Goal: Navigation & Orientation: Find specific page/section

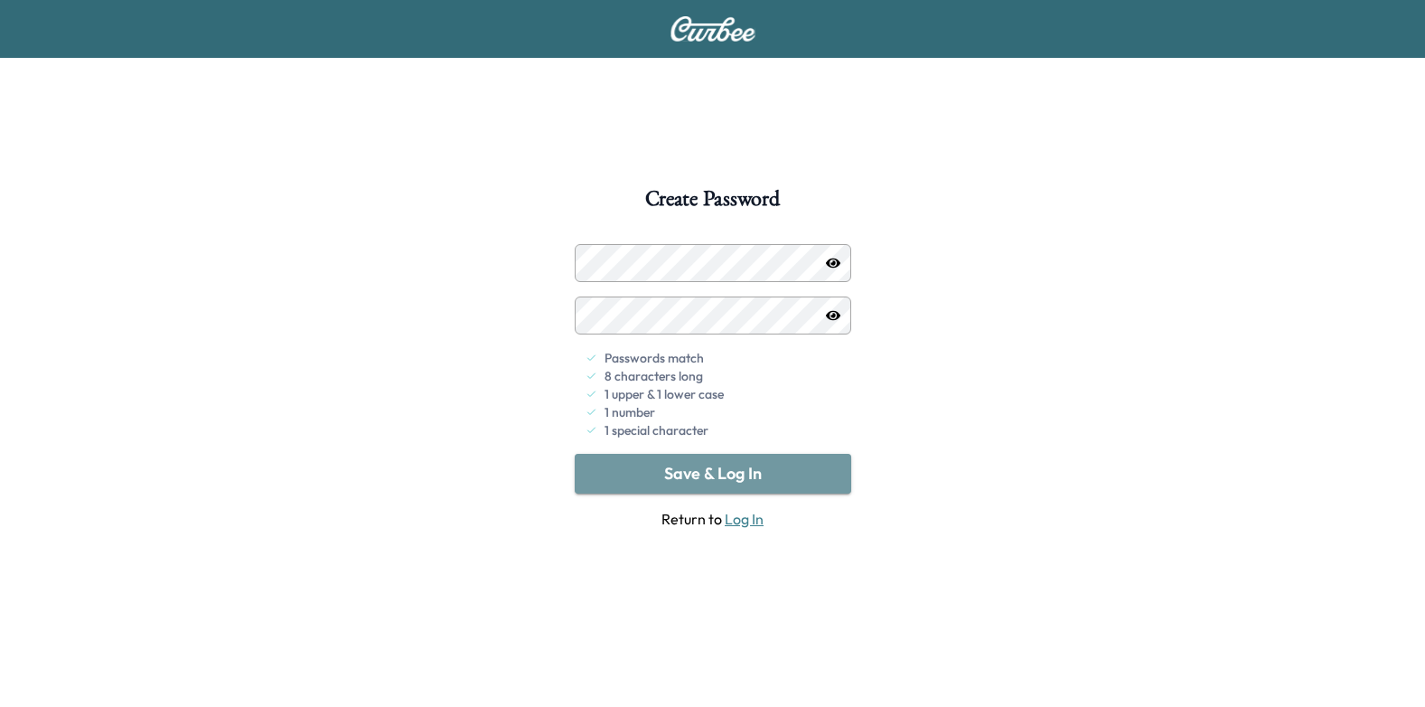
click at [766, 475] on button "Save & Log In" at bounding box center [713, 474] width 277 height 40
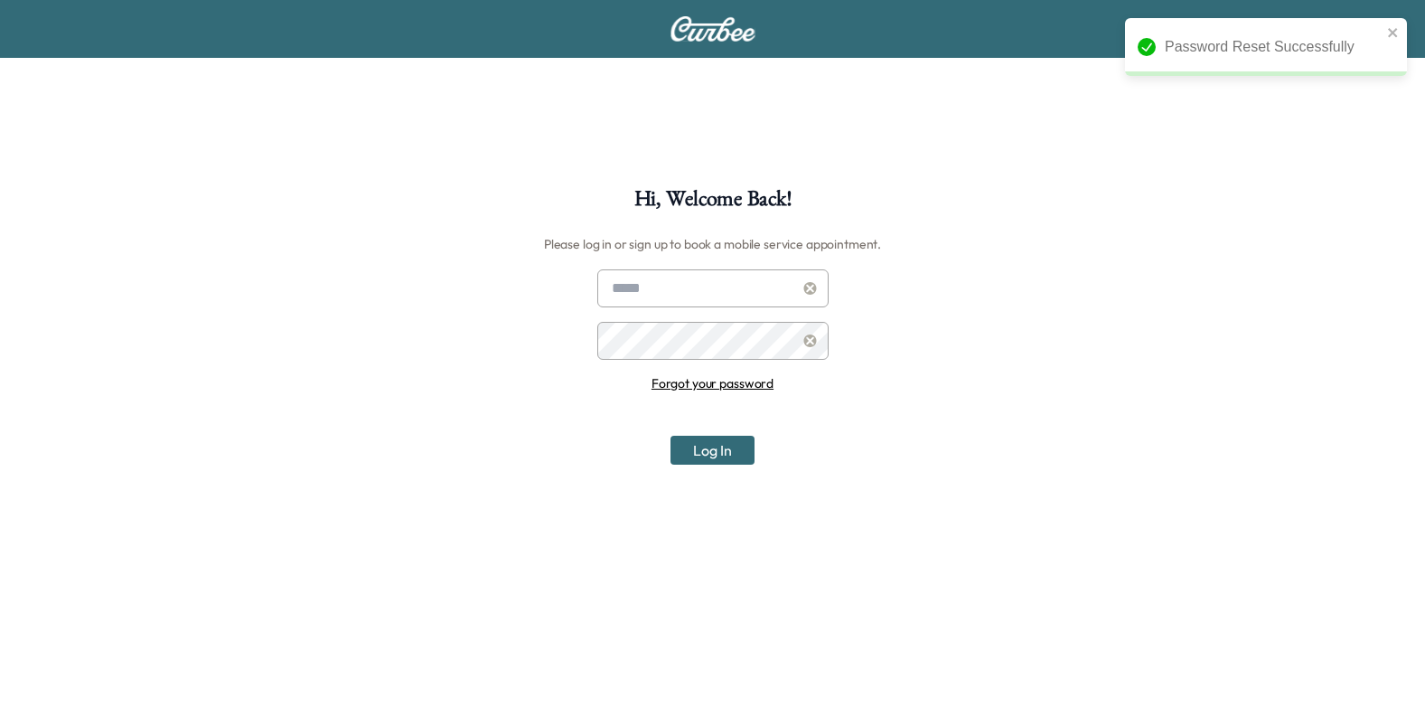
click at [712, 281] on input "text" at bounding box center [712, 288] width 231 height 38
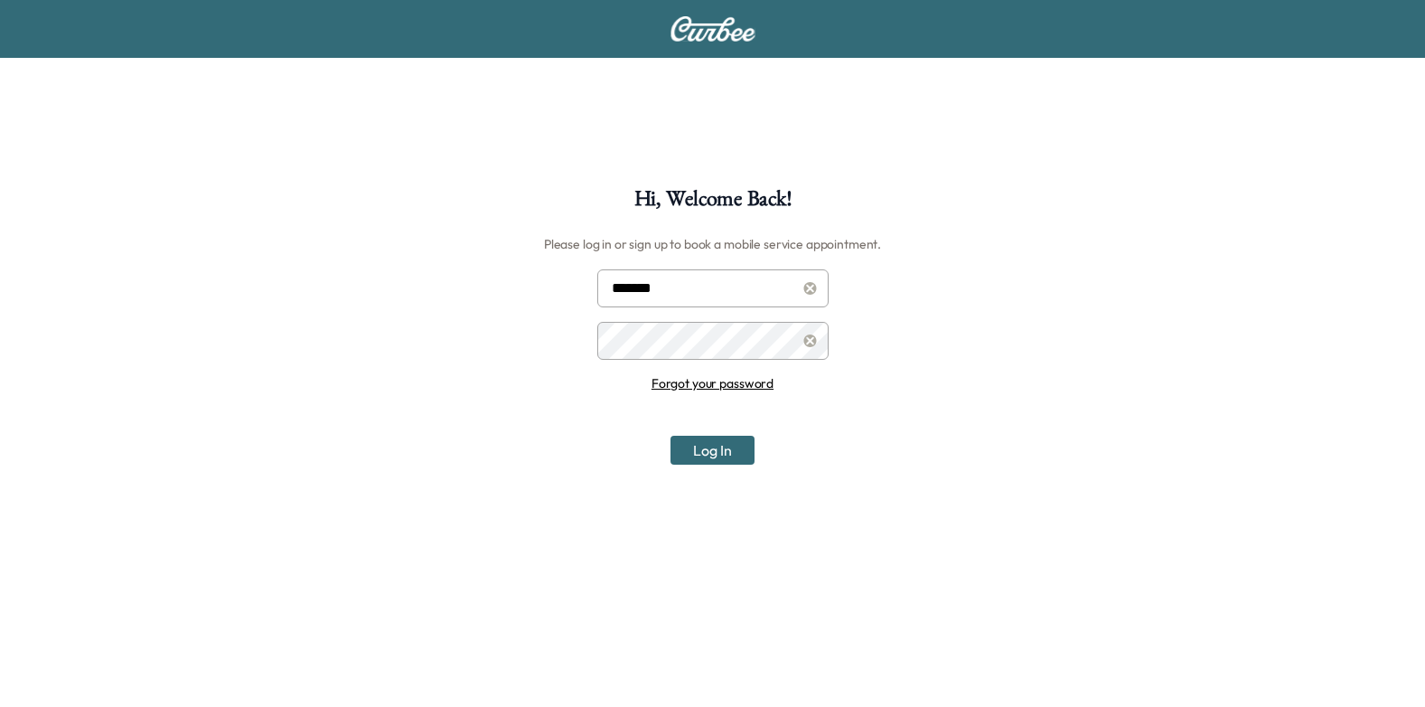
type input "**********"
click at [734, 448] on button "Log In" at bounding box center [712, 450] width 84 height 29
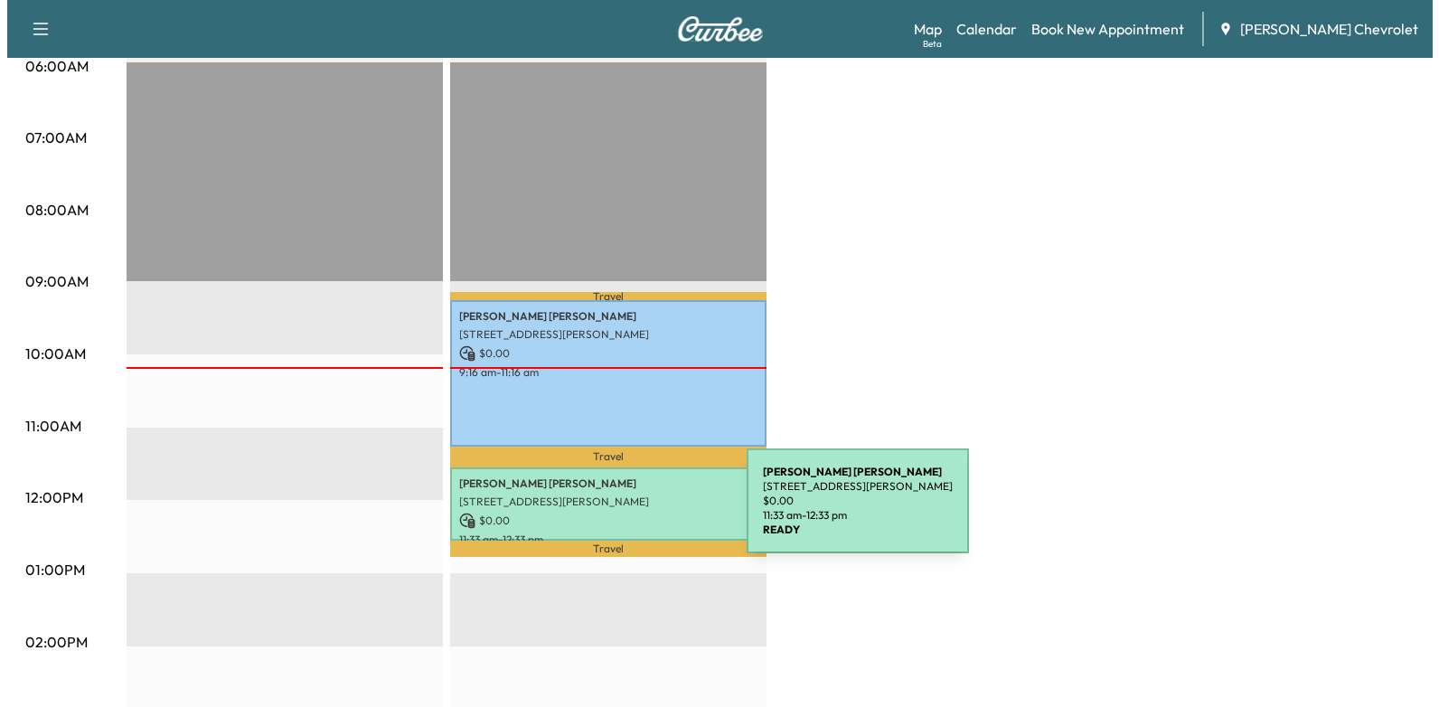
scroll to position [452, 0]
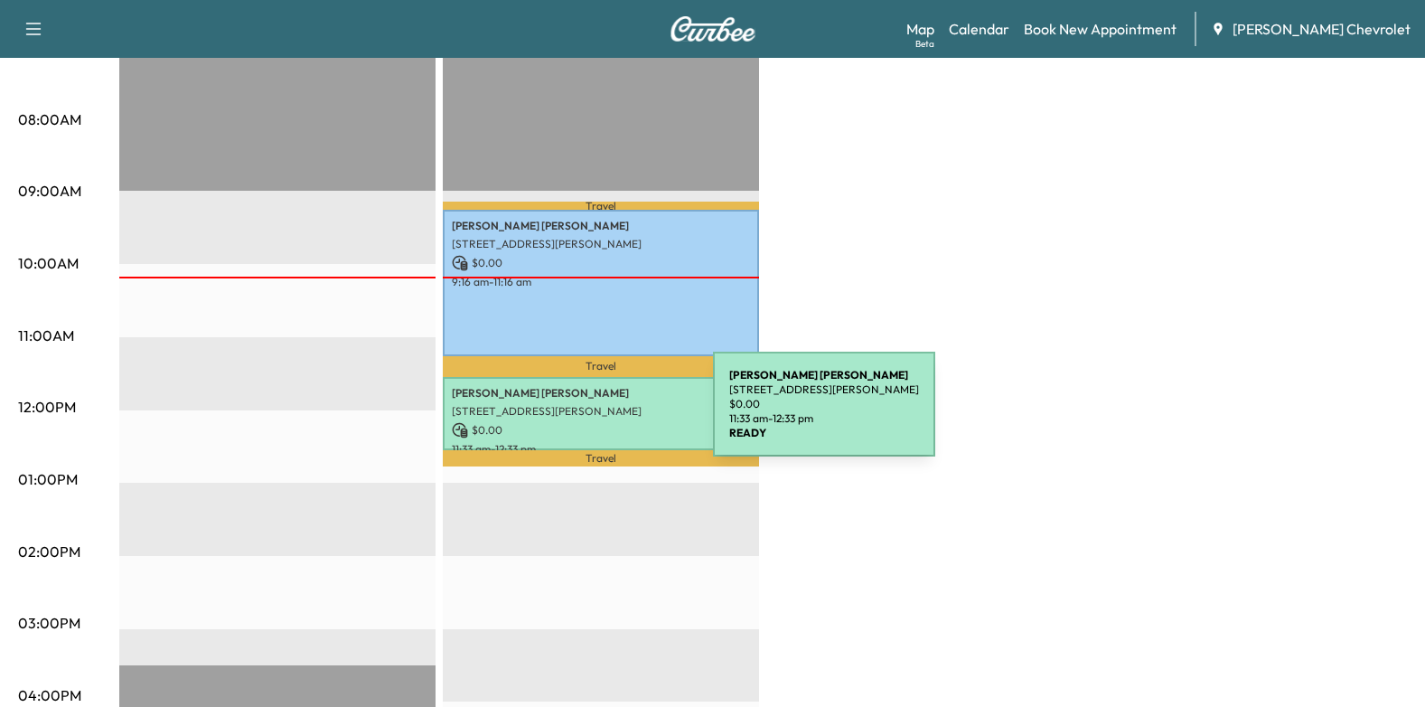
click at [577, 415] on div "[PERSON_NAME] [STREET_ADDRESS][PERSON_NAME][PERSON_NAME] $ 0.00 11:33 am - 12:3…" at bounding box center [601, 413] width 316 height 73
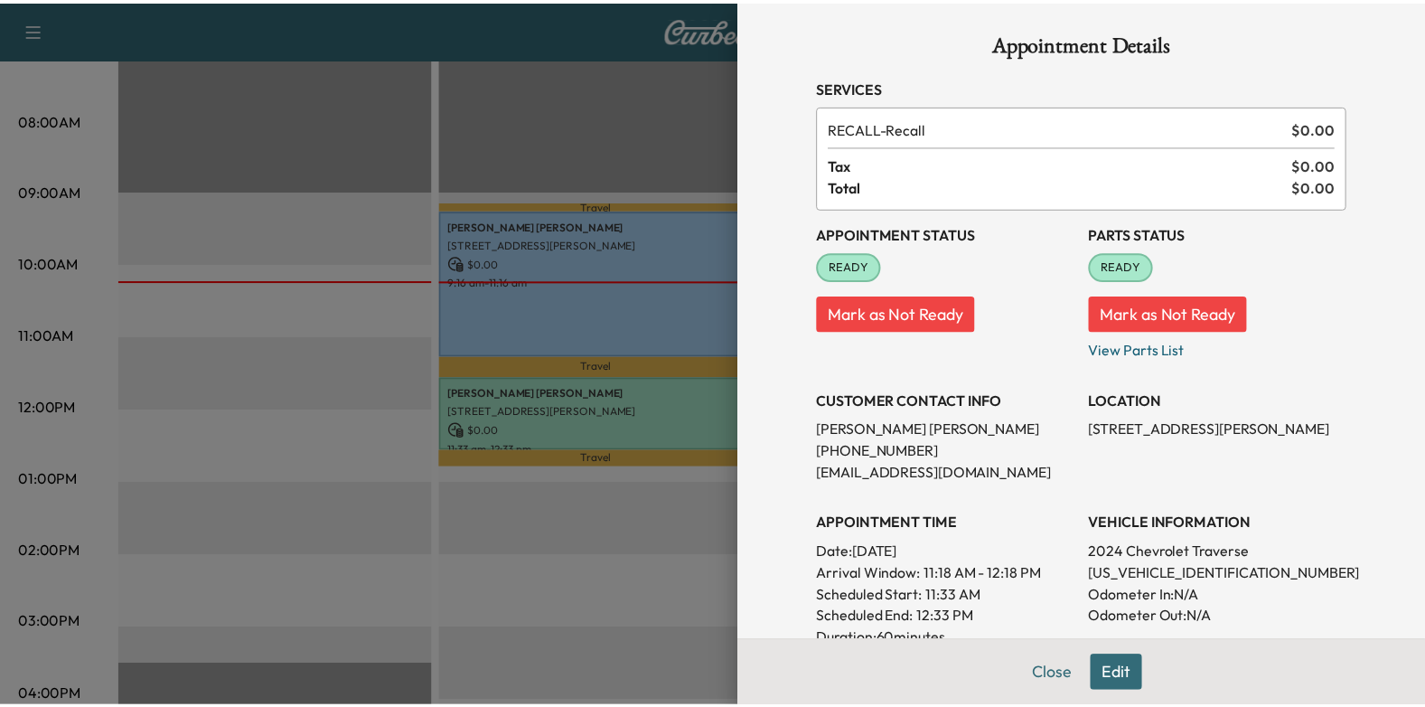
scroll to position [0, 0]
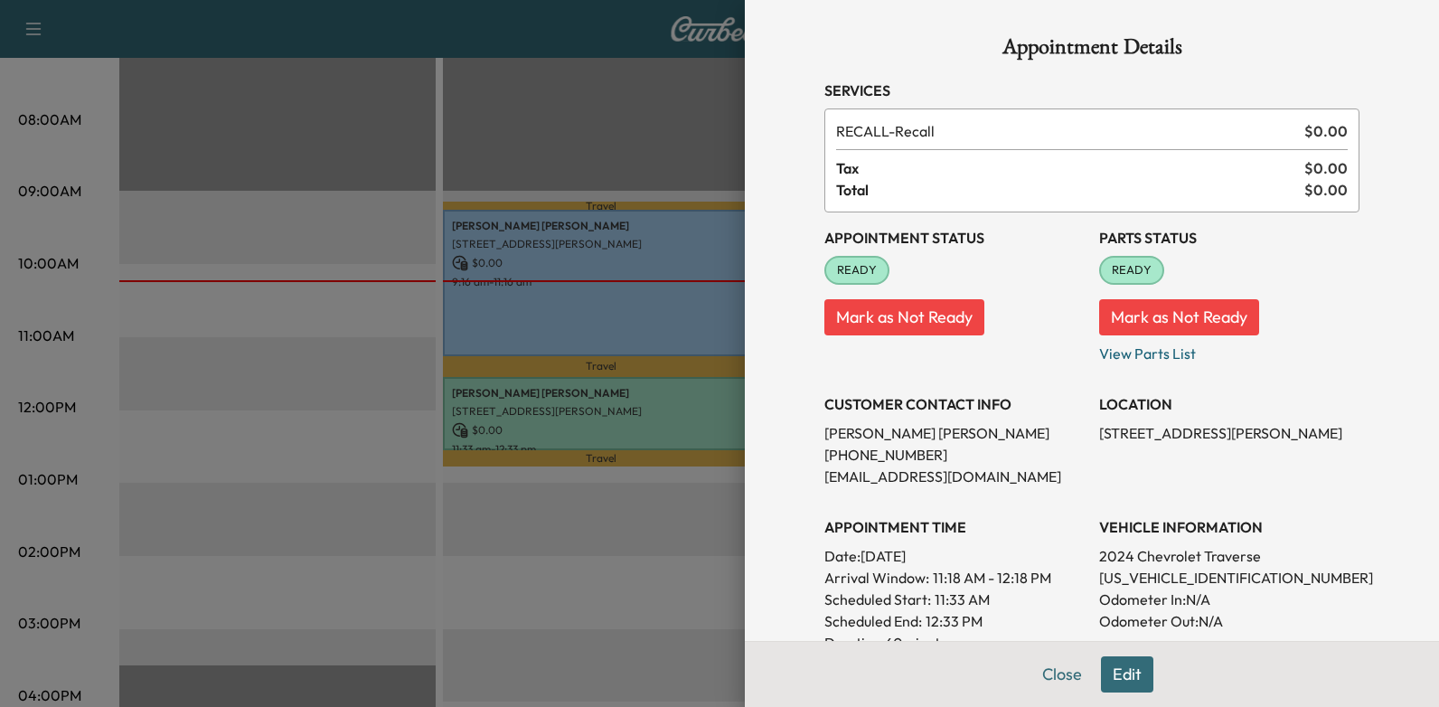
click at [475, 341] on div at bounding box center [719, 353] width 1439 height 707
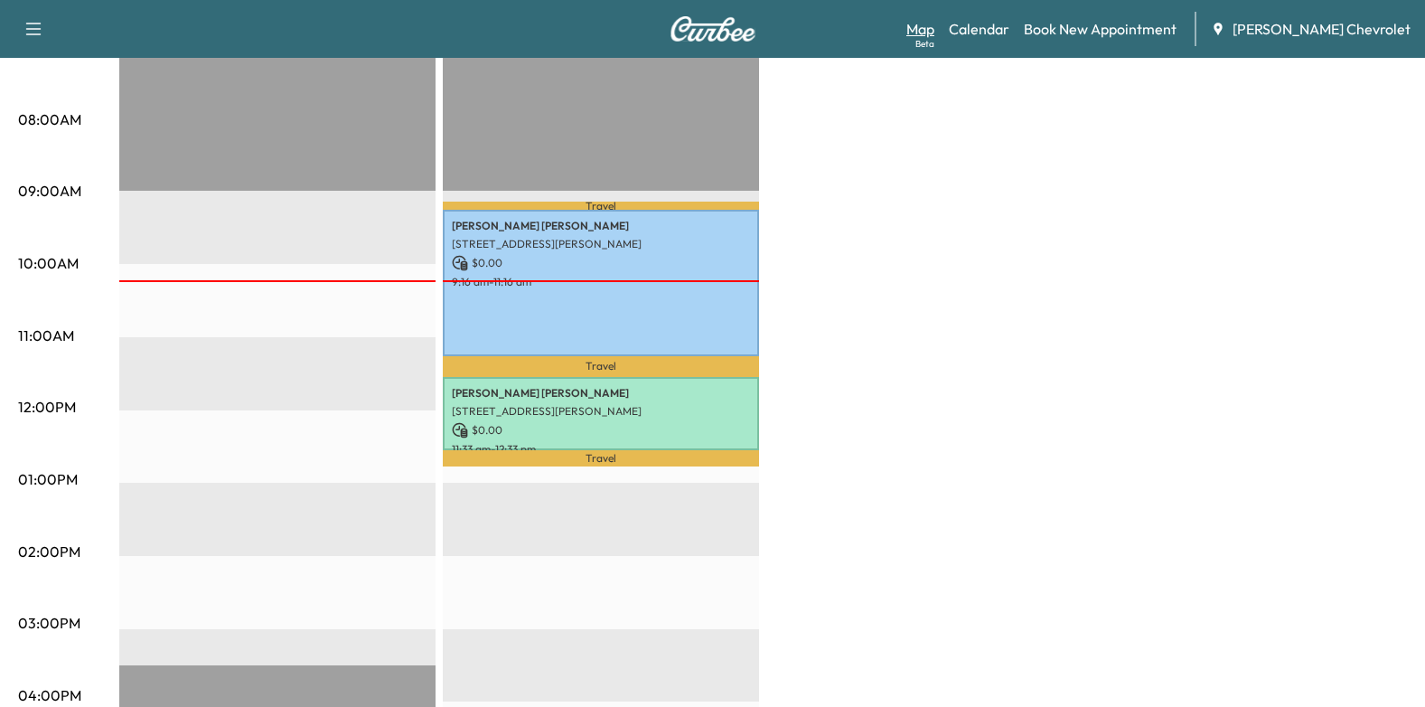
click at [934, 27] on link "Map Beta" at bounding box center [920, 29] width 28 height 22
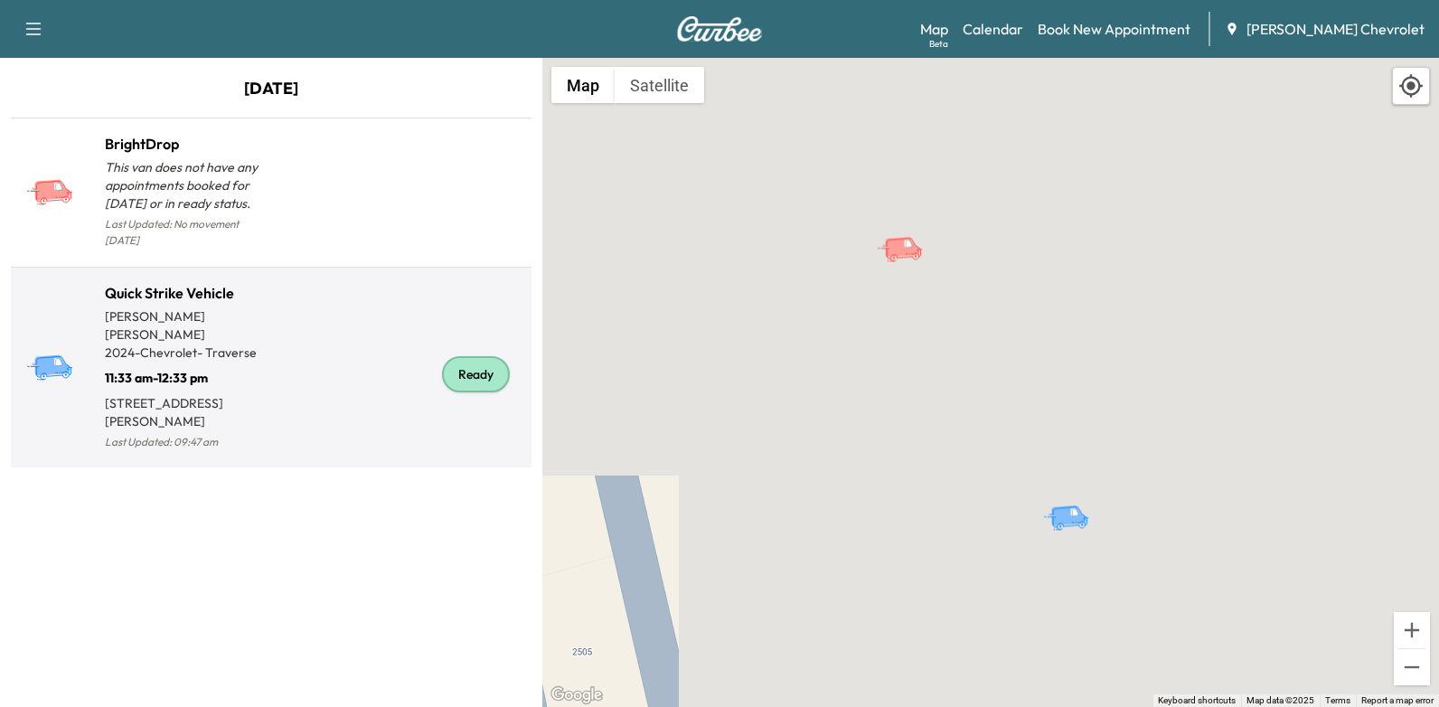
click at [168, 343] on p "2024 - Chevrolet - Traverse" at bounding box center [188, 352] width 166 height 18
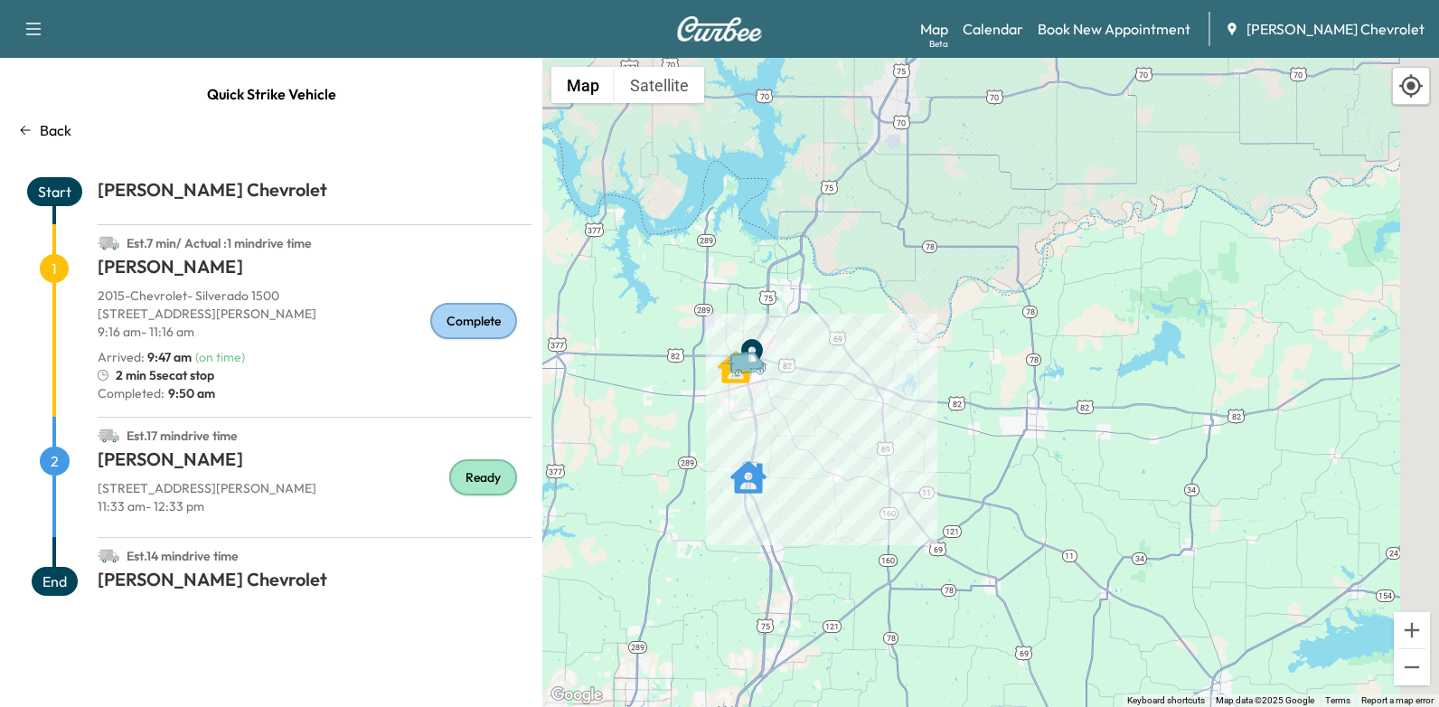
drag, startPoint x: 1104, startPoint y: 540, endPoint x: 889, endPoint y: 449, distance: 233.6
click at [889, 449] on div "To activate drag with keyboard, press Alt + Enter. Once in keyboard drag state,…" at bounding box center [990, 382] width 896 height 649
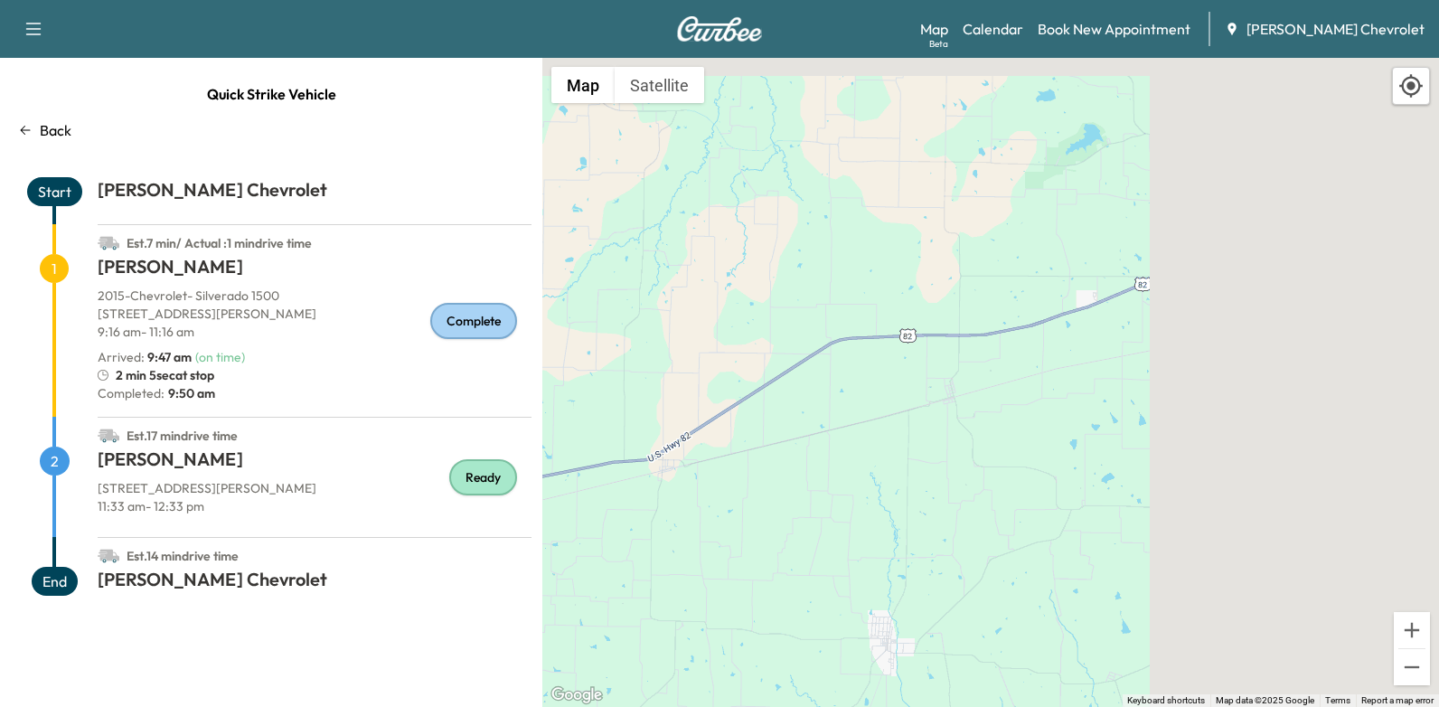
drag, startPoint x: 1166, startPoint y: 421, endPoint x: 684, endPoint y: 502, distance: 488.4
click at [684, 502] on div "To activate drag with keyboard, press Alt + Enter. Once in keyboard drag state,…" at bounding box center [990, 382] width 896 height 649
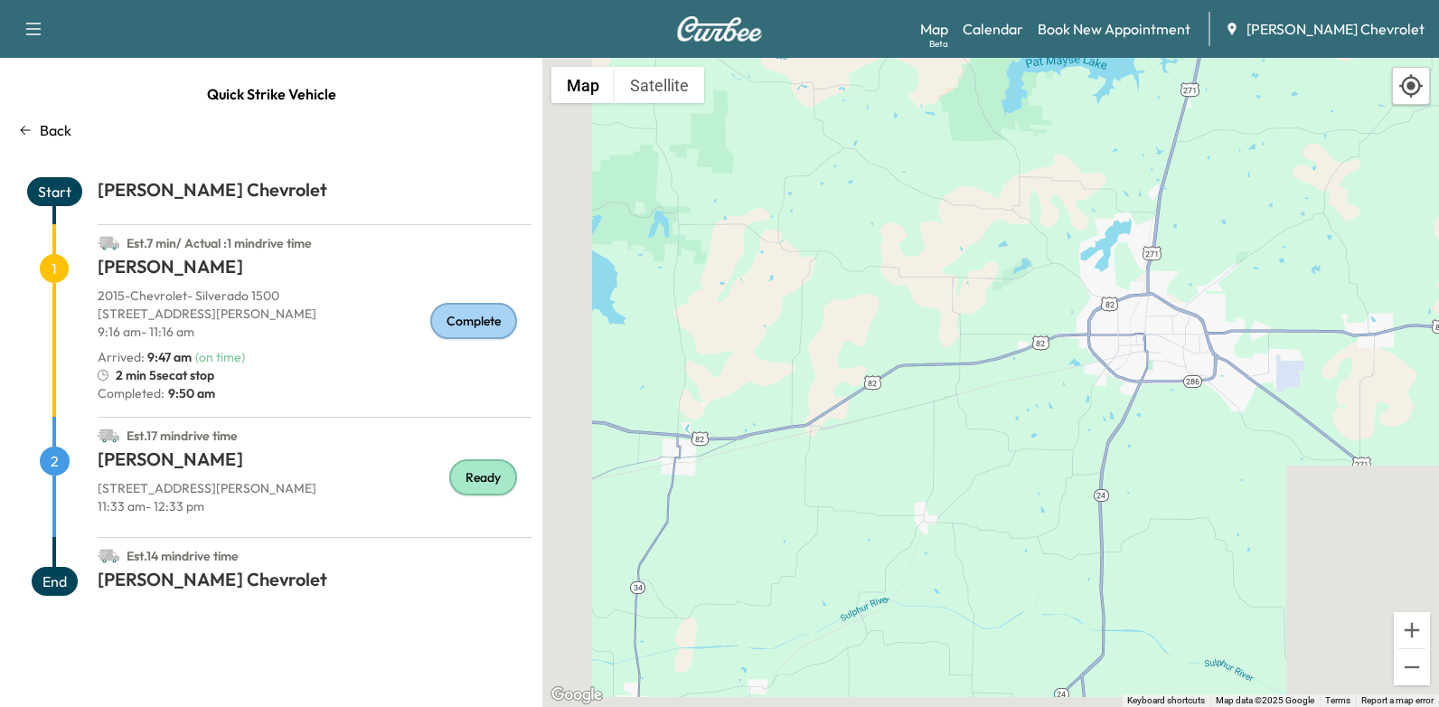
drag, startPoint x: 800, startPoint y: 486, endPoint x: 978, endPoint y: 451, distance: 181.5
click at [979, 451] on div "To activate drag with keyboard, press Alt + Enter. Once in keyboard drag state,…" at bounding box center [990, 382] width 896 height 649
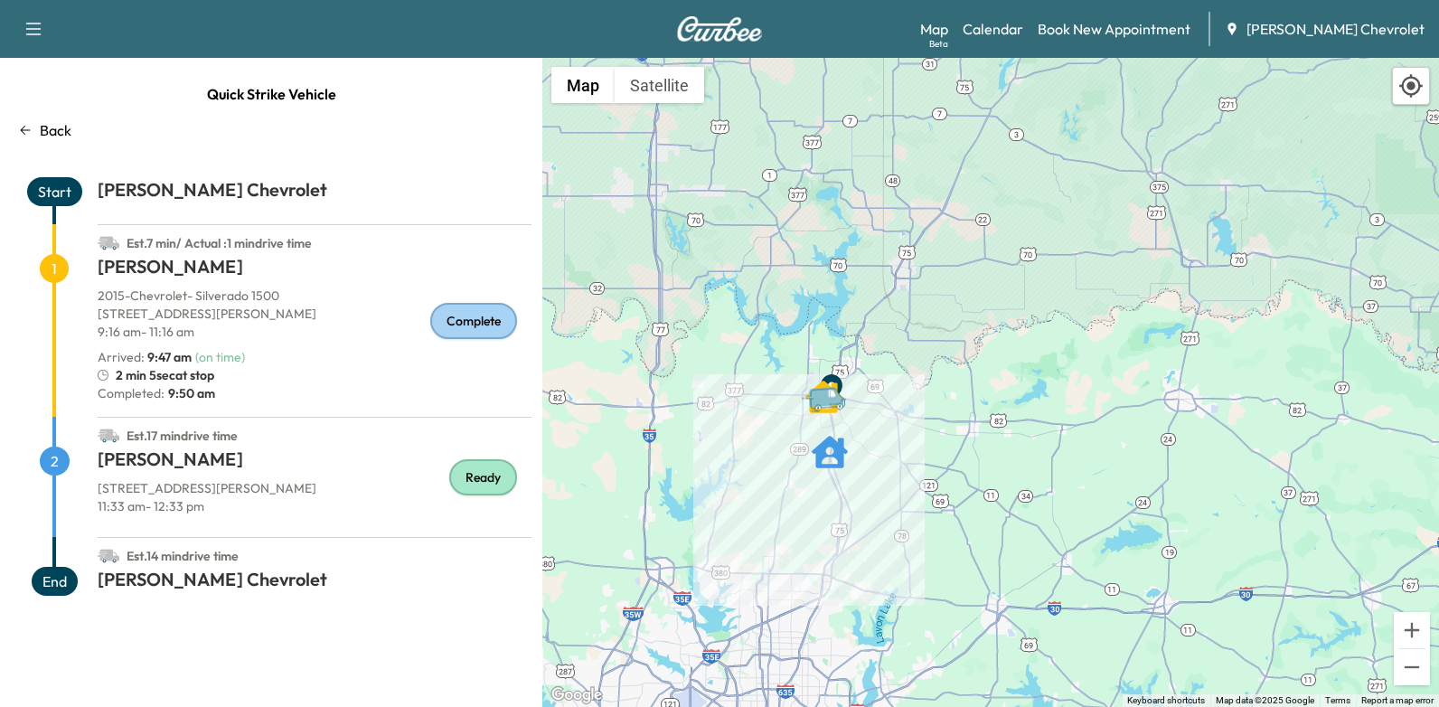
drag, startPoint x: 843, startPoint y: 500, endPoint x: 996, endPoint y: 451, distance: 160.3
click at [996, 451] on div "To activate drag with keyboard, press Alt + Enter. Once in keyboard drag state,…" at bounding box center [990, 382] width 896 height 649
